Goal: Task Accomplishment & Management: Use online tool/utility

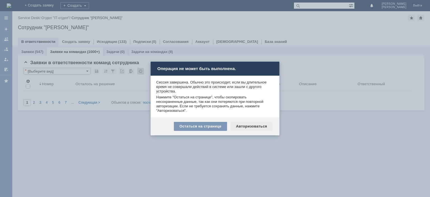
click at [253, 125] on div "Авторизоваться" at bounding box center [251, 126] width 42 height 9
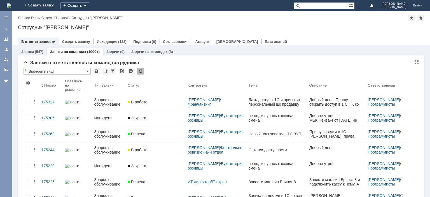
click at [140, 71] on div at bounding box center [140, 71] width 7 height 7
click at [140, 72] on div at bounding box center [140, 71] width 7 height 7
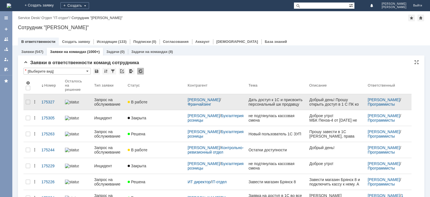
click at [112, 97] on div "Запрос на обслуживание" at bounding box center [108, 101] width 29 height 9
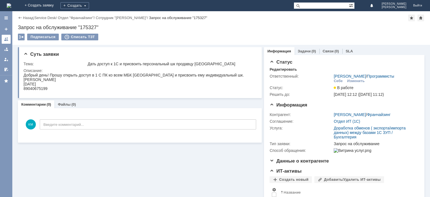
click at [7, 37] on div at bounding box center [6, 39] width 4 height 4
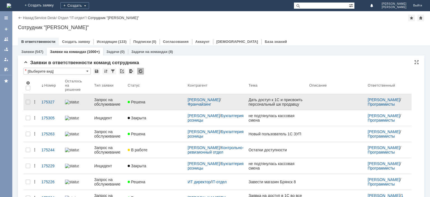
click at [107, 102] on div "Запрос на обслуживание" at bounding box center [108, 101] width 29 height 9
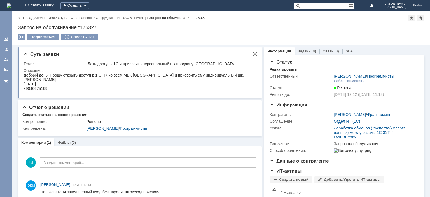
click at [27, 78] on div "[PERSON_NAME]" at bounding box center [133, 79] width 220 height 4
copy div "[PERSON_NAME]"
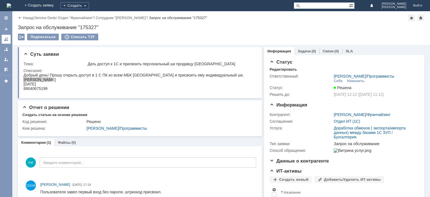
click at [8, 39] on div at bounding box center [6, 39] width 4 height 4
